Goal: Task Accomplishment & Management: Manage account settings

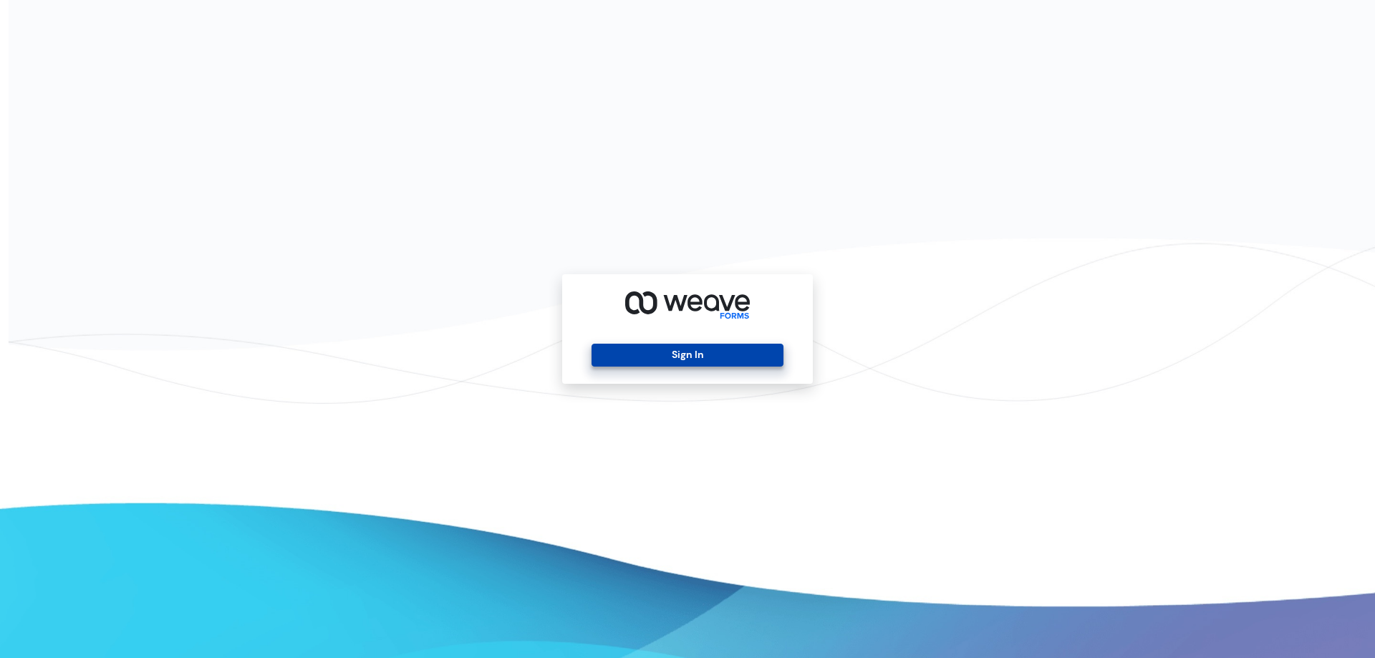
click at [721, 360] on button "Sign In" at bounding box center [686, 355] width 191 height 23
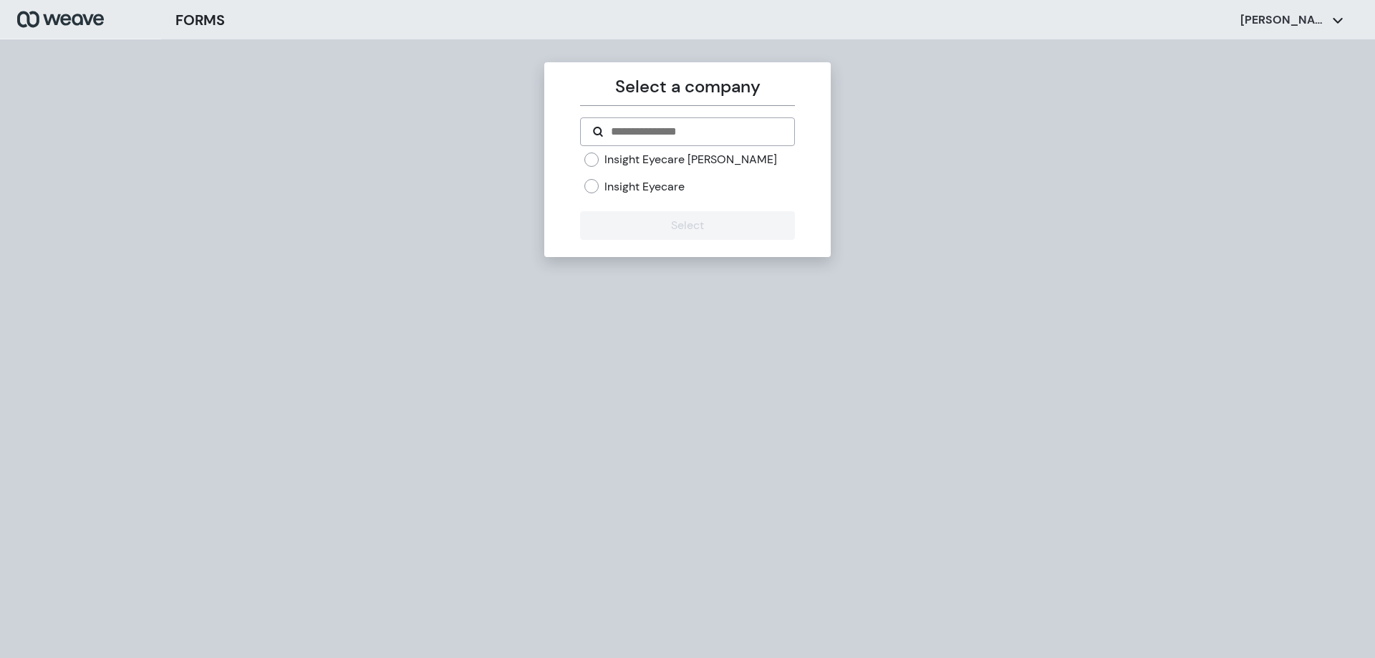
click at [643, 197] on div "Insight Eyecare [PERSON_NAME] Insight Eyecare" at bounding box center [687, 179] width 214 height 54
click at [647, 193] on label "Insight Eyecare" at bounding box center [644, 187] width 80 height 16
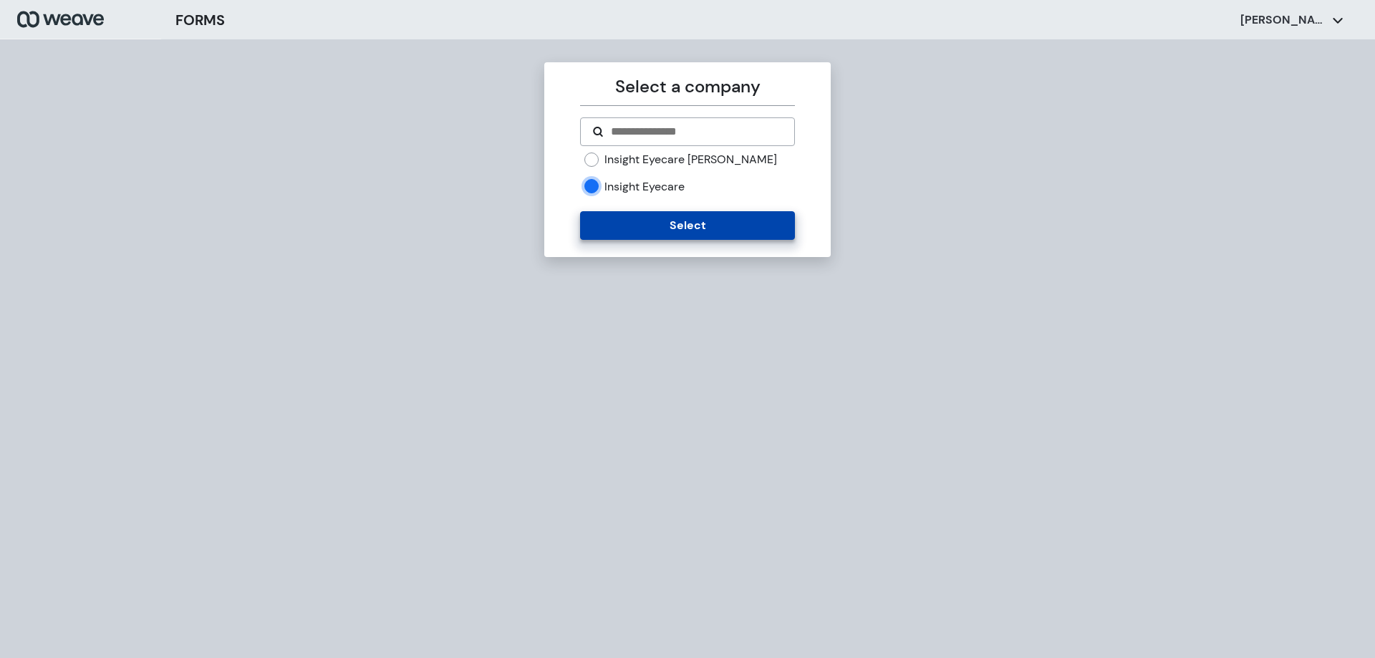
click at [662, 224] on button "Select" at bounding box center [687, 225] width 214 height 29
